Goal: Check status: Check status

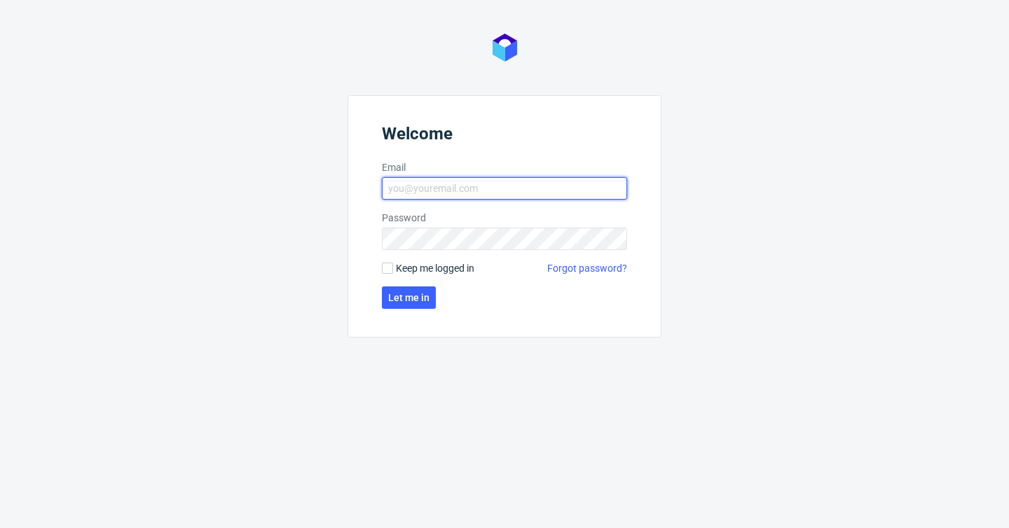
type input "maciej.jankowski@packhelp.com"
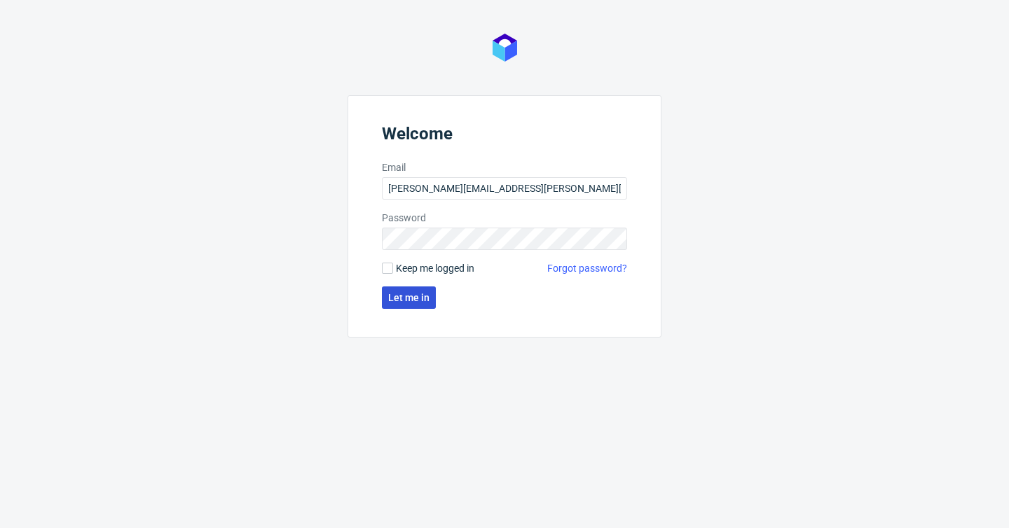
click at [402, 298] on span "Let me in" at bounding box center [408, 298] width 41 height 10
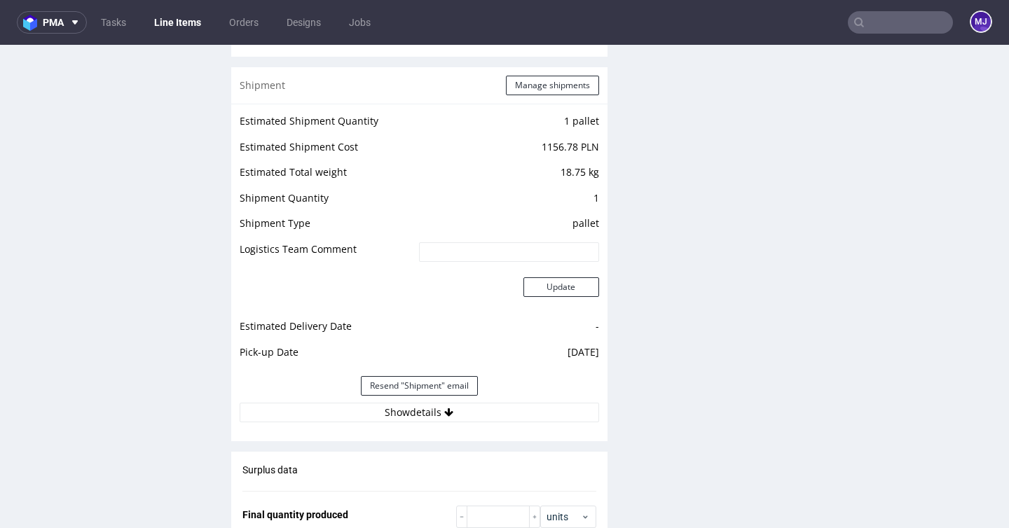
scroll to position [1518, 0]
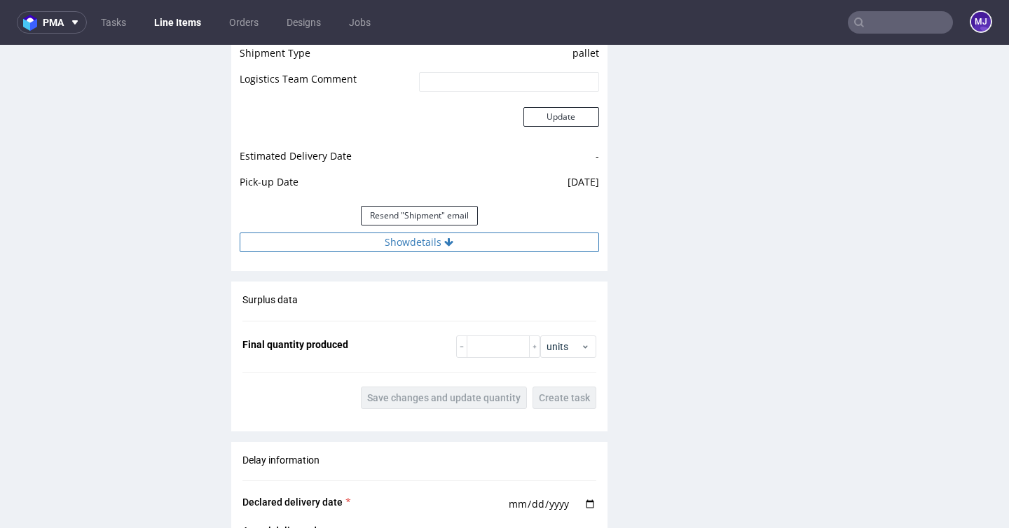
click at [413, 236] on button "Show details" at bounding box center [419, 243] width 359 height 20
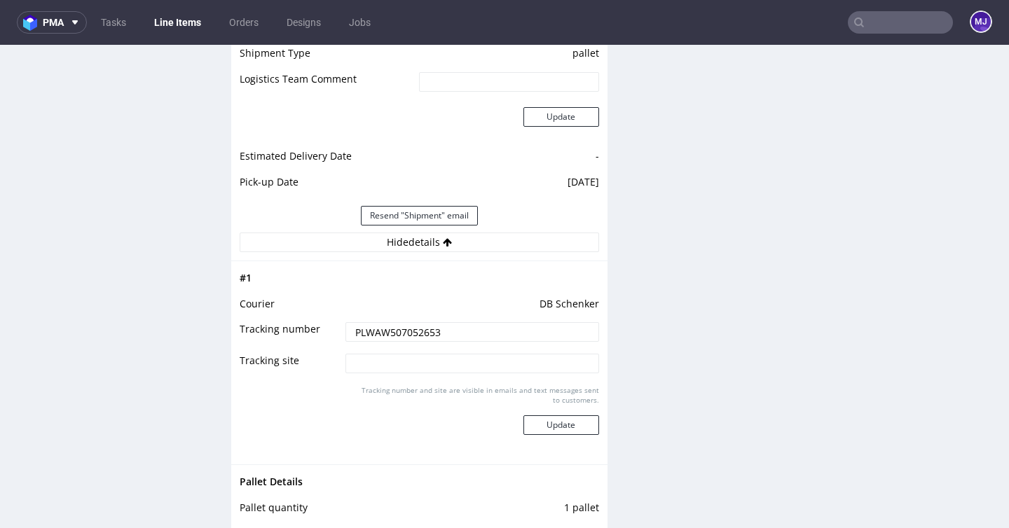
click at [417, 330] on input "PLWAW507052653" at bounding box center [471, 332] width 253 height 20
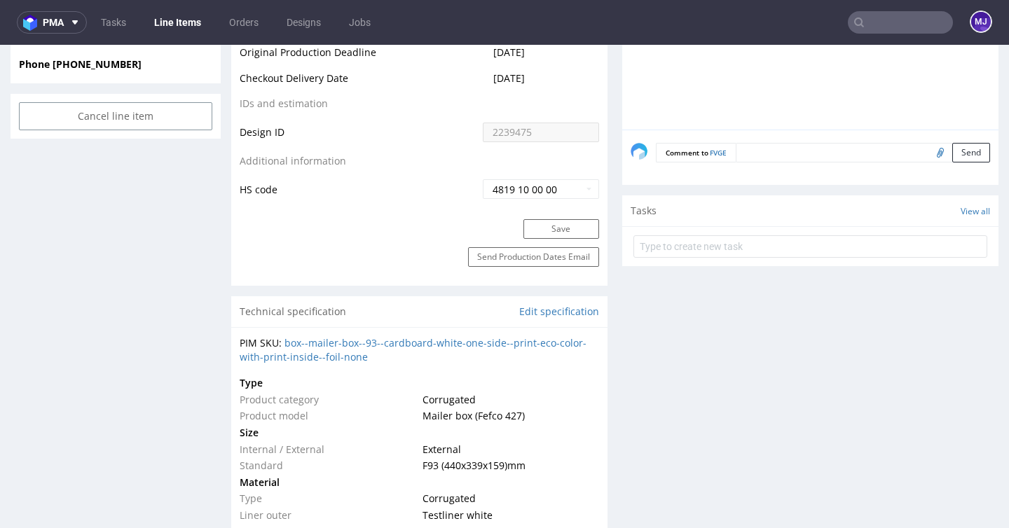
scroll to position [543, 0]
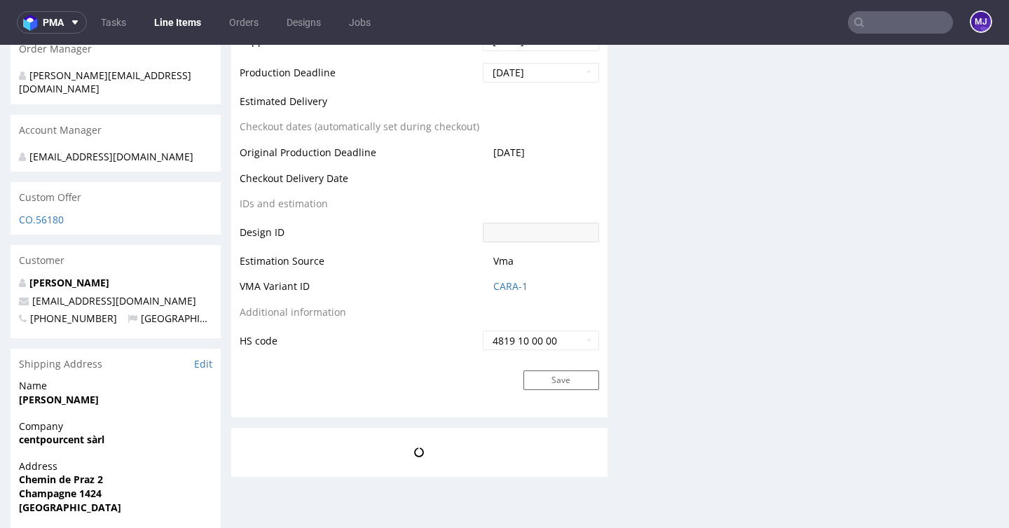
scroll to position [610, 0]
